Goal: Task Accomplishment & Management: Complete application form

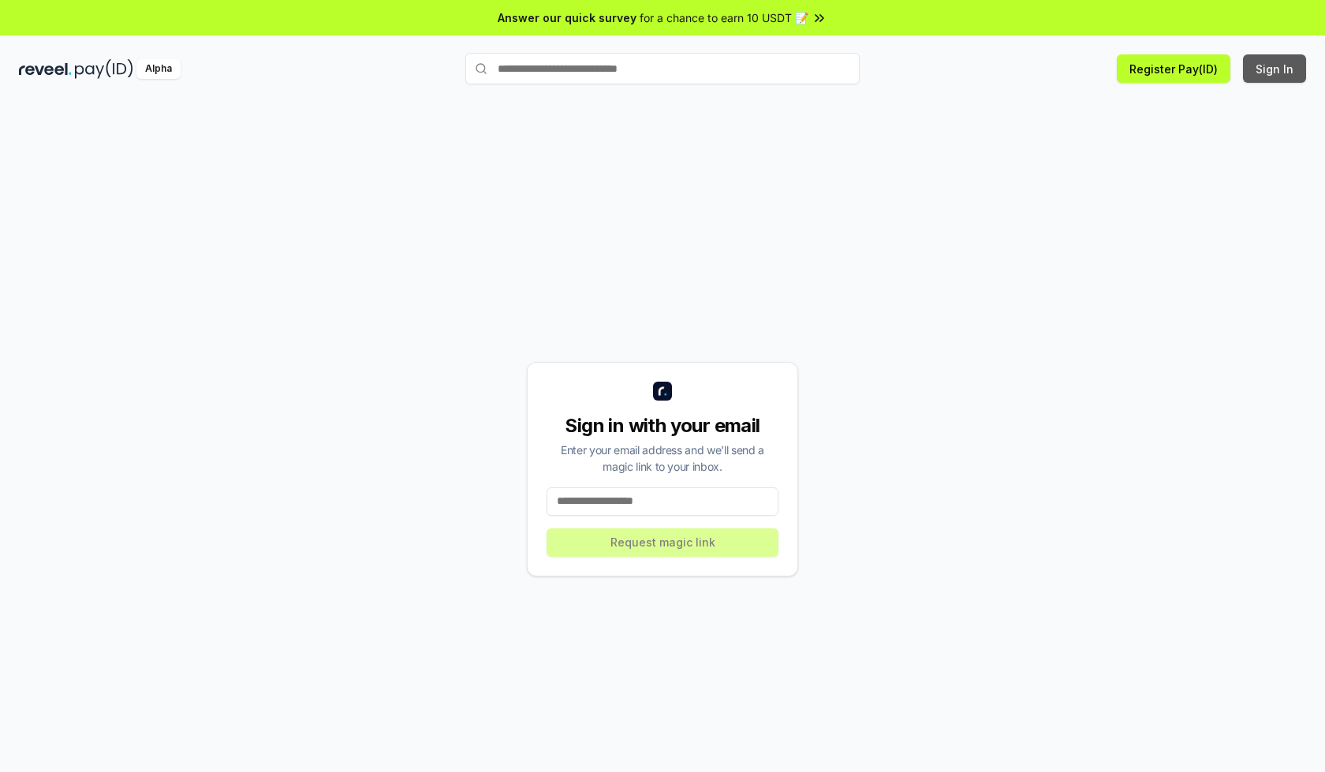
click at [1275, 69] on button "Sign In" at bounding box center [1274, 68] width 63 height 28
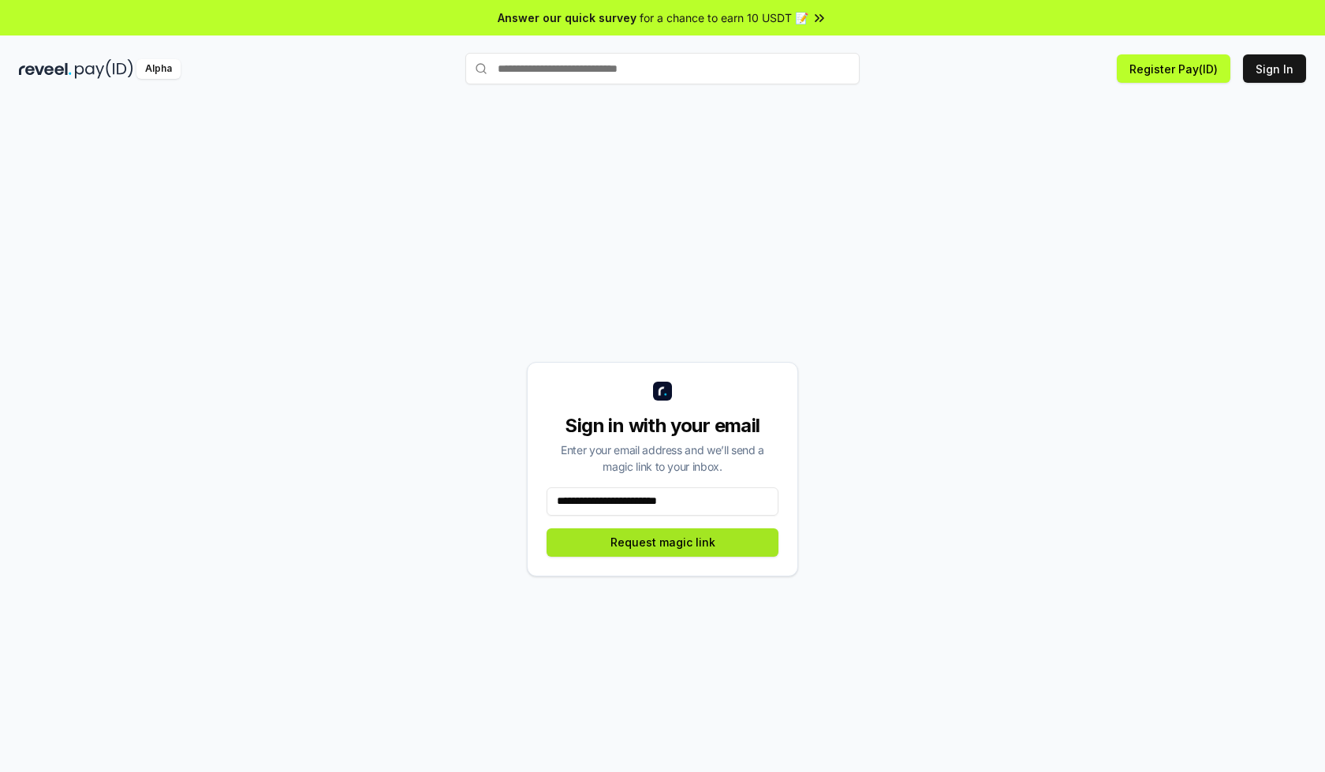
type input "**********"
click at [662, 542] on button "Request magic link" at bounding box center [663, 542] width 232 height 28
